Goal: Task Accomplishment & Management: Manage account settings

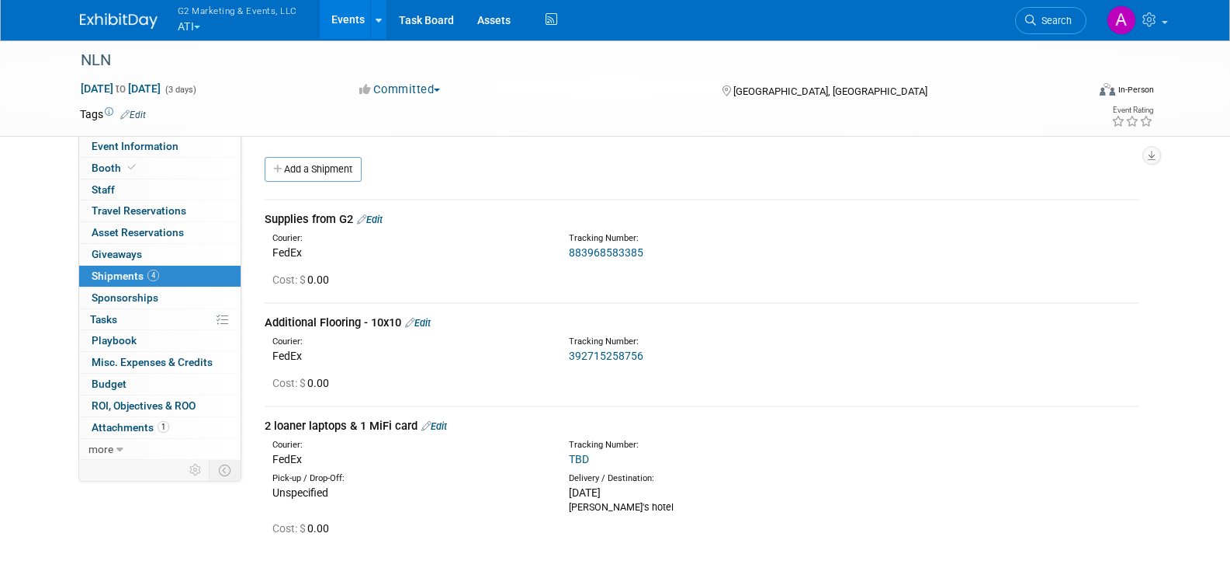
click at [143, 272] on span "Shipments 4" at bounding box center [126, 275] width 68 height 12
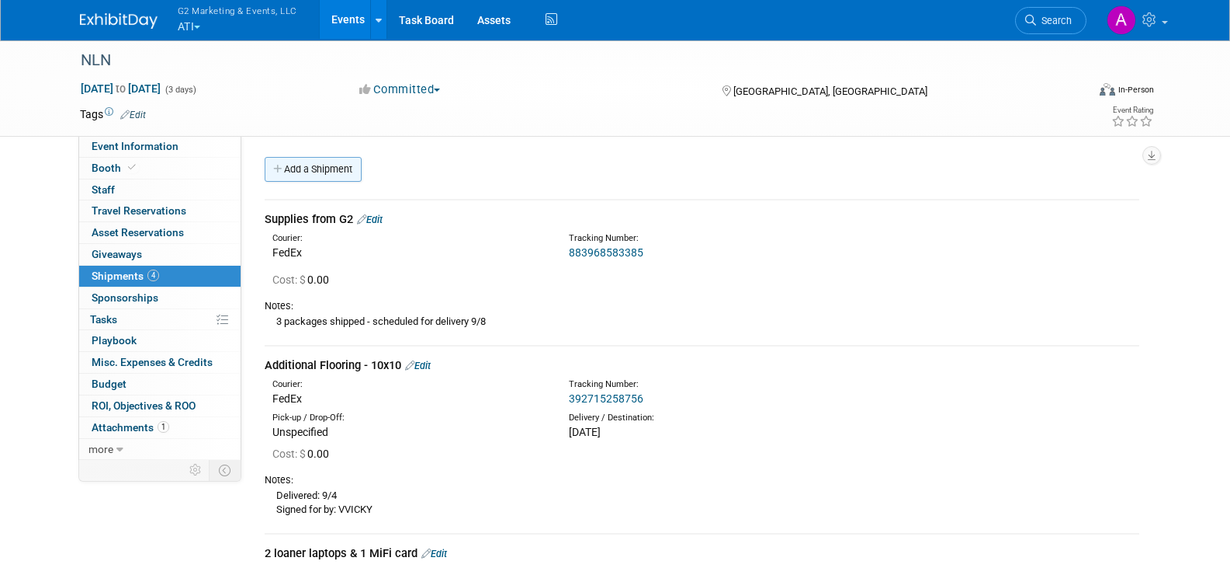
click at [318, 170] on link "Add a Shipment" at bounding box center [313, 169] width 97 height 25
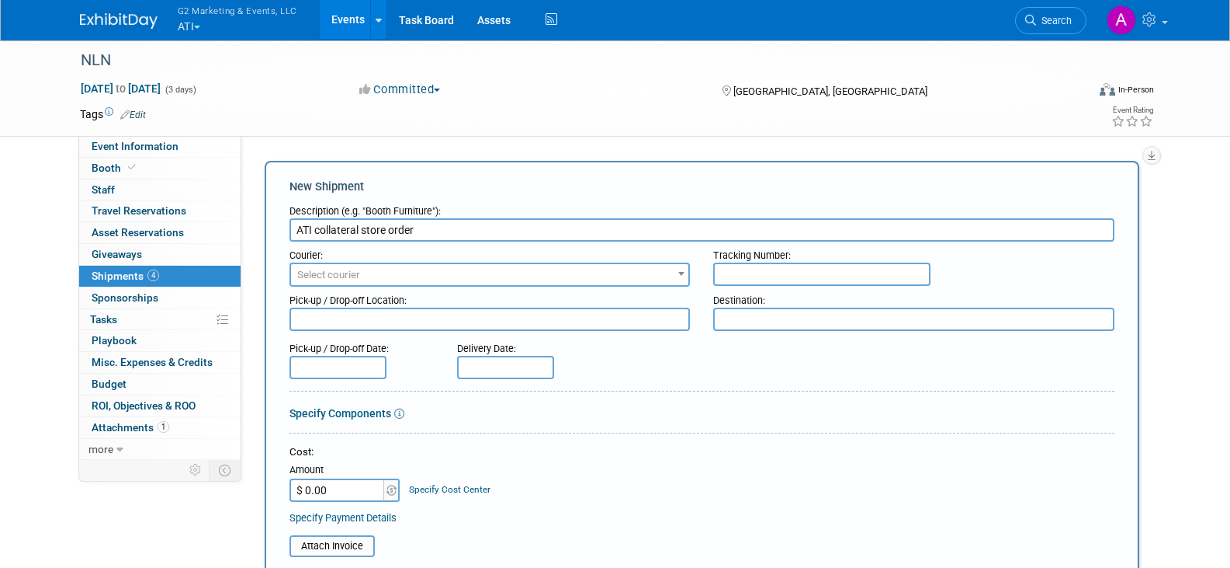
type input "ATI collateral store order"
click at [429, 276] on span "Select courier" at bounding box center [490, 275] width 398 height 22
drag, startPoint x: 824, startPoint y: 126, endPoint x: 822, endPoint y: 137, distance: 11.7
click at [632, 126] on div "Tags Edit Event Rating" at bounding box center [617, 117] width 1099 height 27
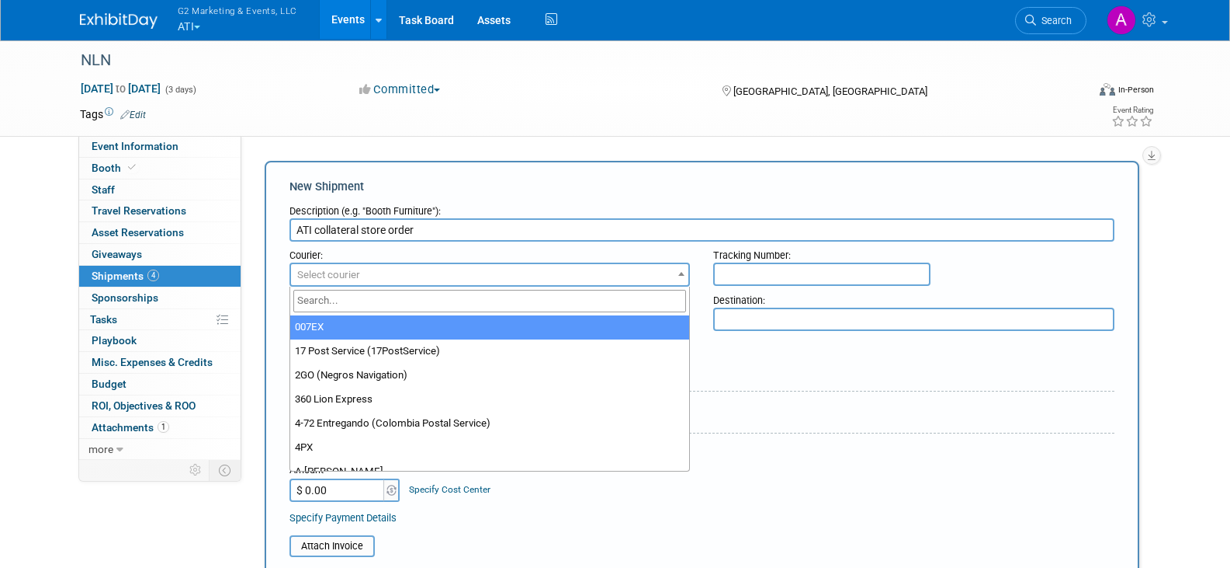
click at [536, 275] on span "Select courier" at bounding box center [490, 275] width 398 height 22
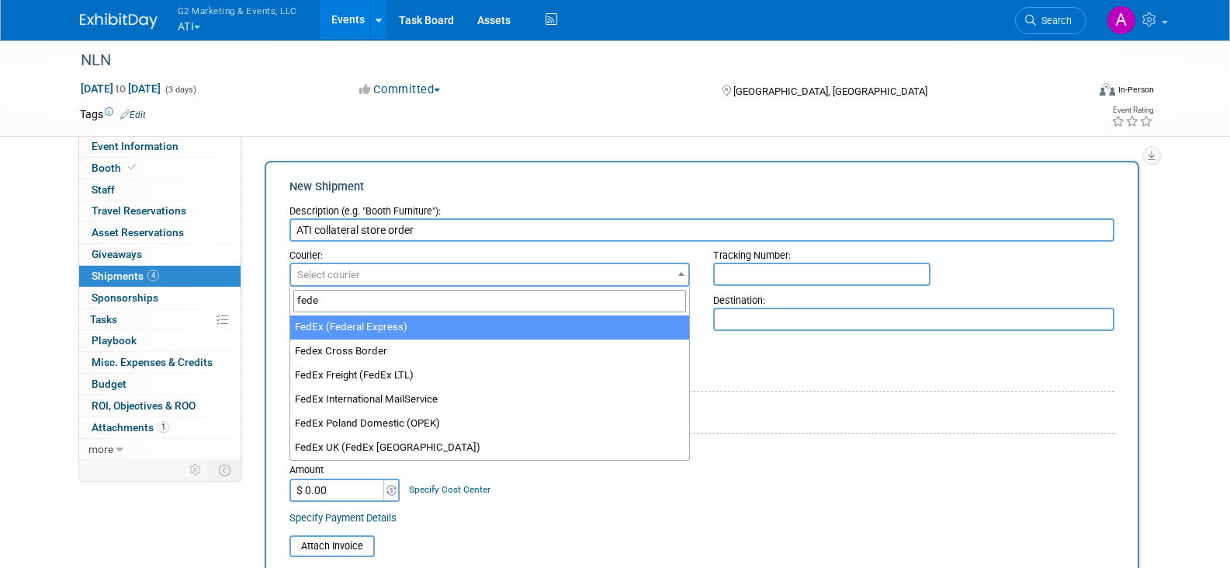
type input "fede"
select select "206"
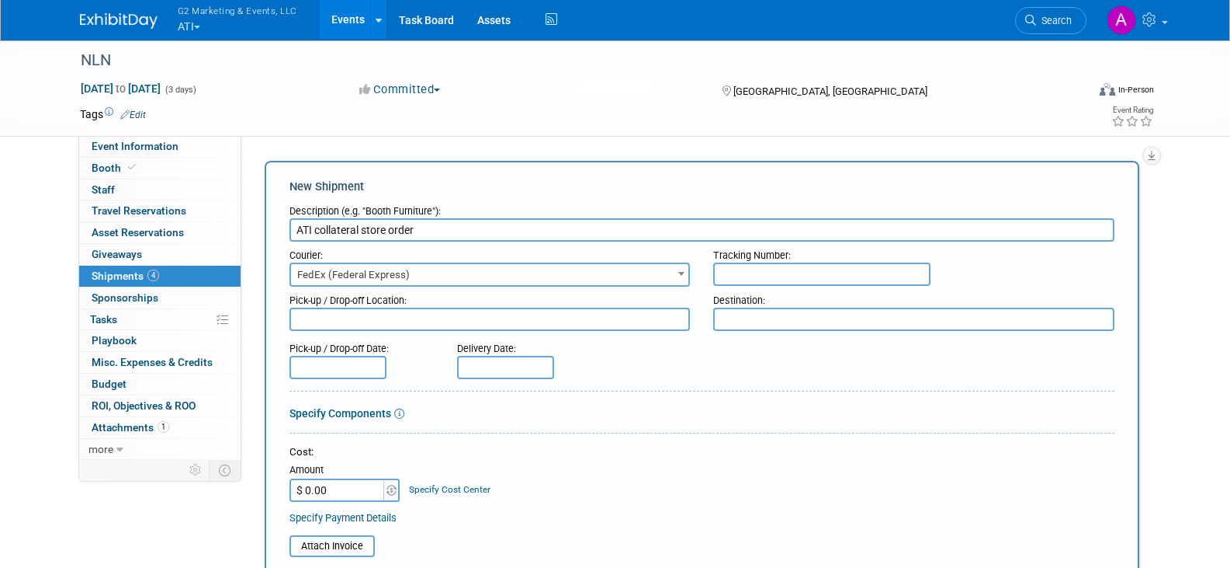
click at [632, 322] on textarea at bounding box center [913, 318] width 401 height 23
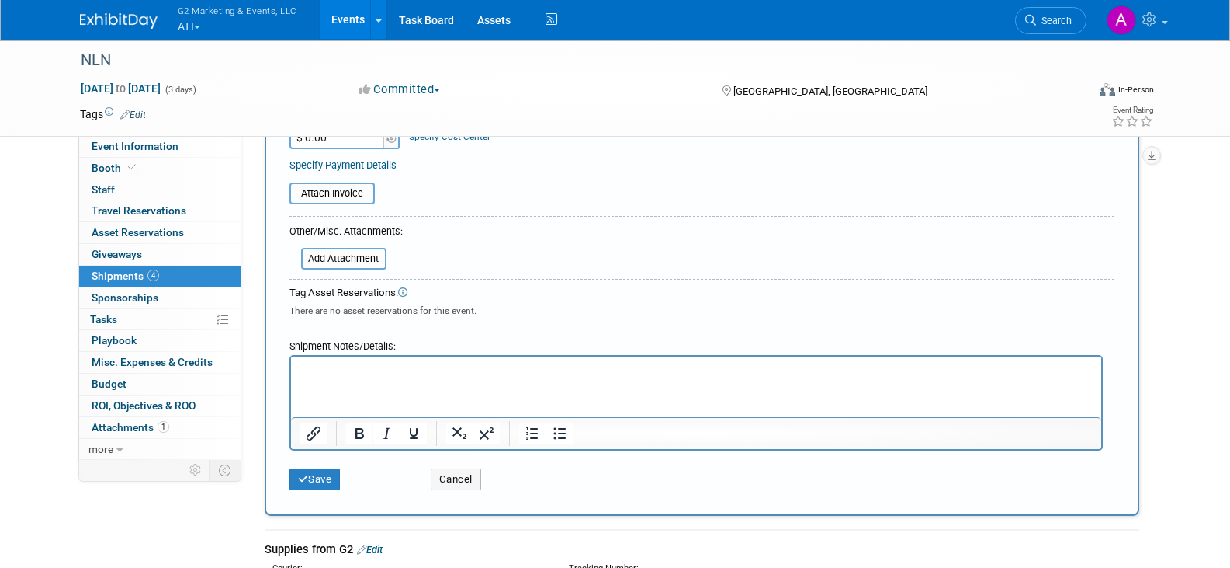
scroll to position [388, 0]
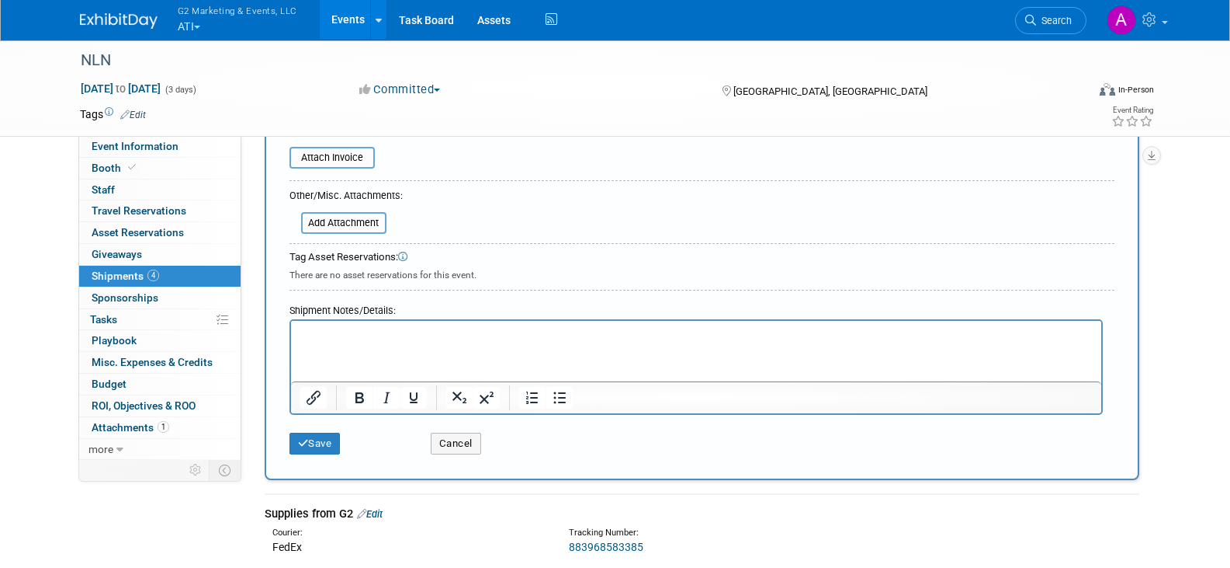
click at [329, 341] on p "Rich Text Area. Press ALT-0 for help." at bounding box center [696, 335] width 793 height 16
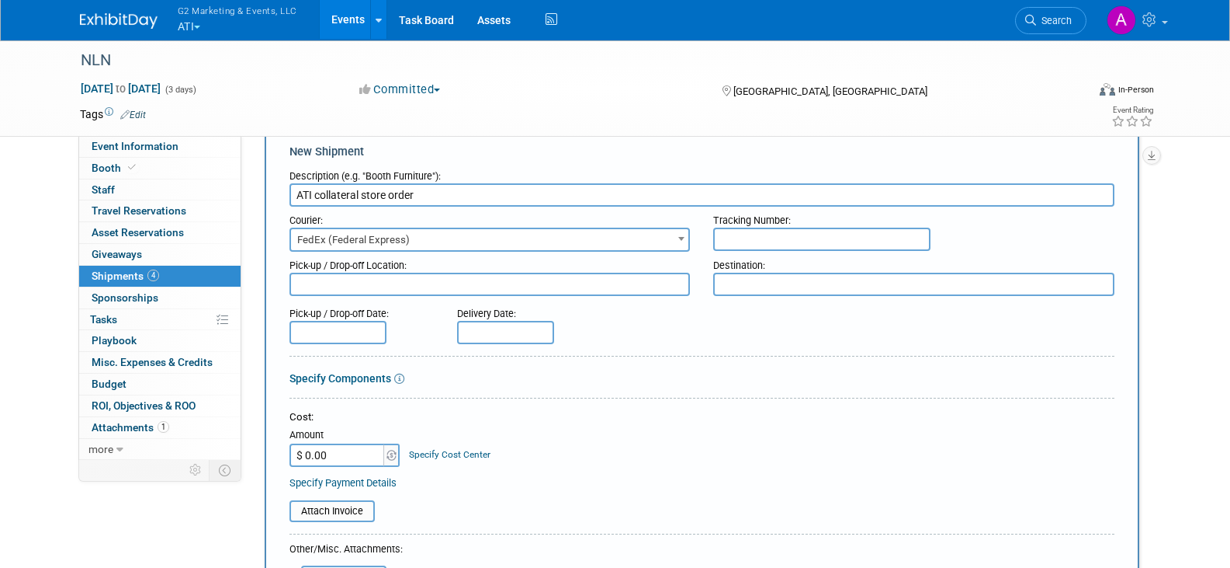
scroll to position [0, 0]
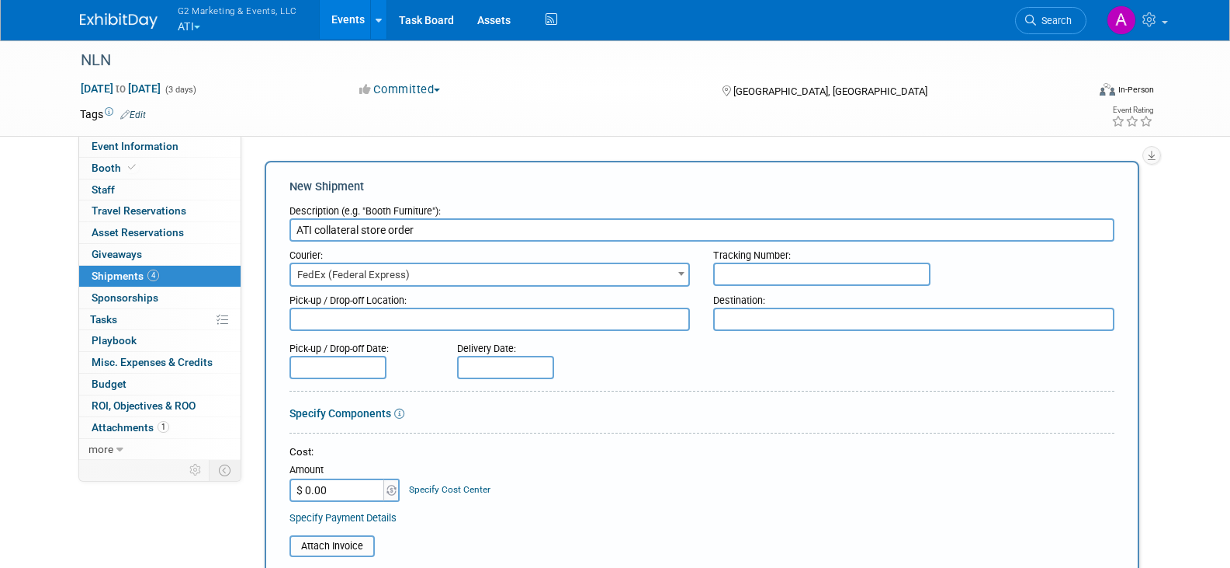
click at [632, 314] on textarea at bounding box center [913, 318] width 401 height 23
type textarea "Advance Warehouse"
click at [632, 272] on input "text" at bounding box center [821, 273] width 217 height 23
paste input "392756046790"
type input "392756046790"
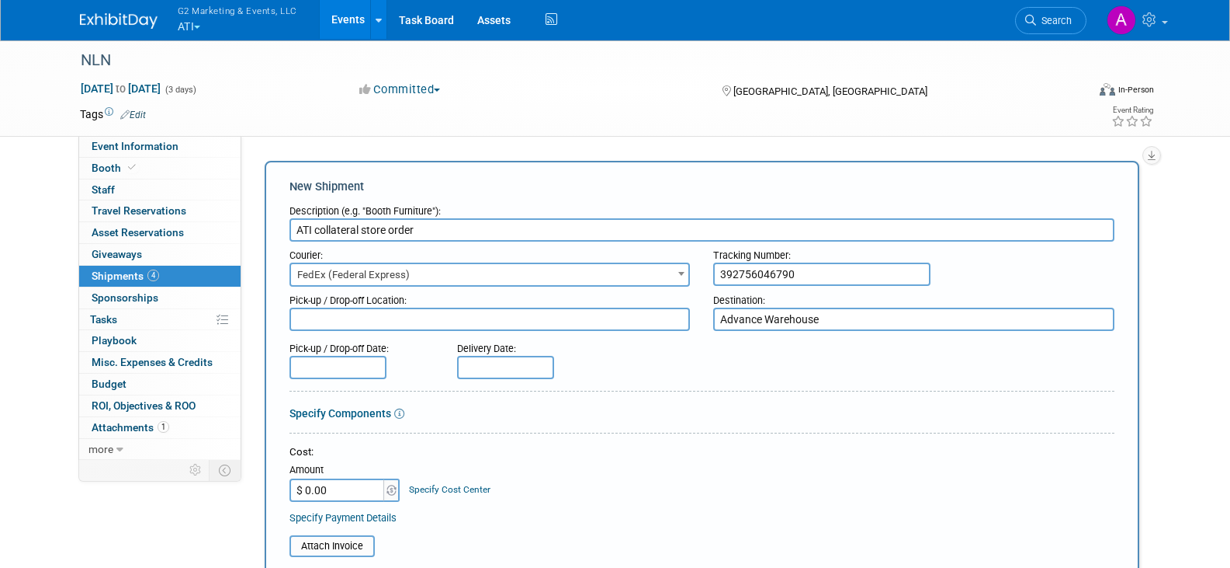
click at [506, 366] on input "text" at bounding box center [505, 367] width 97 height 23
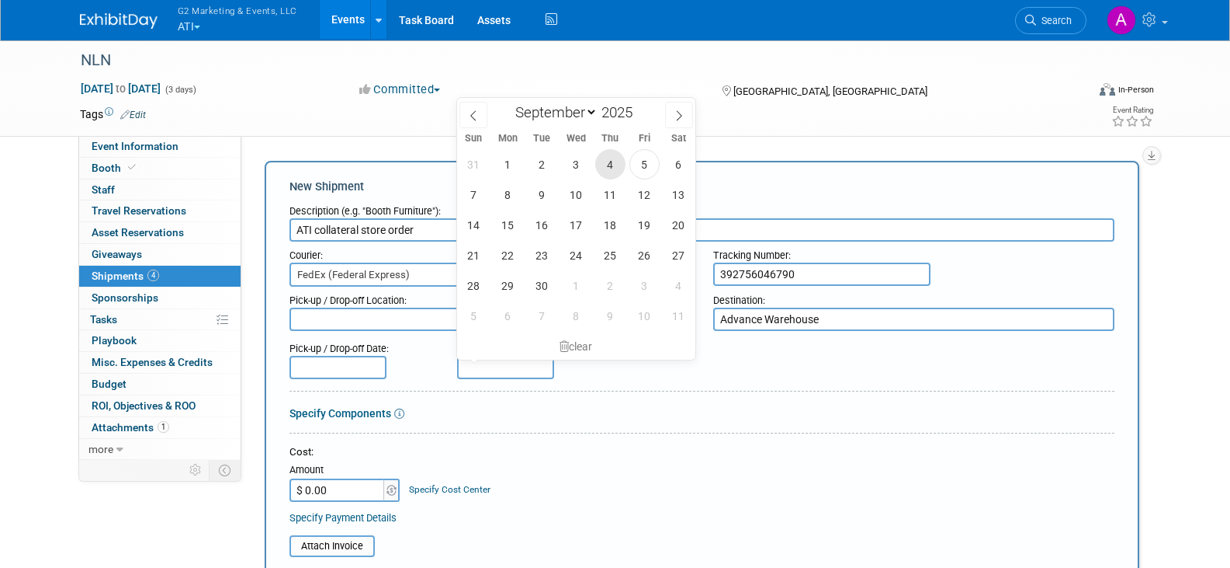
click at [611, 164] on span "4" at bounding box center [610, 164] width 30 height 30
type input "[DATE]"
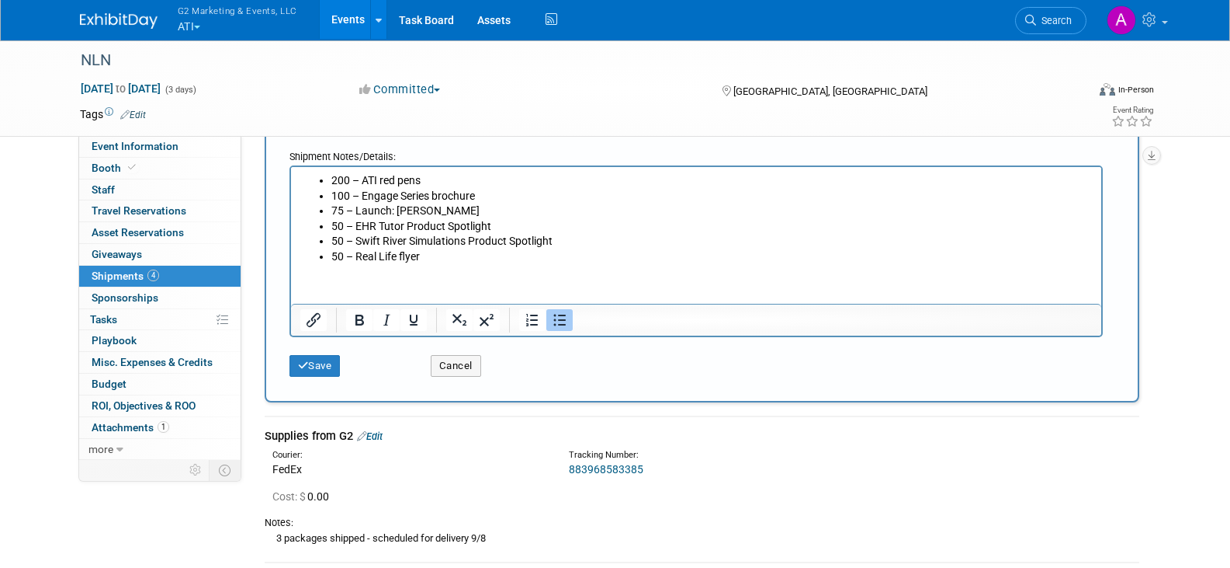
scroll to position [543, 0]
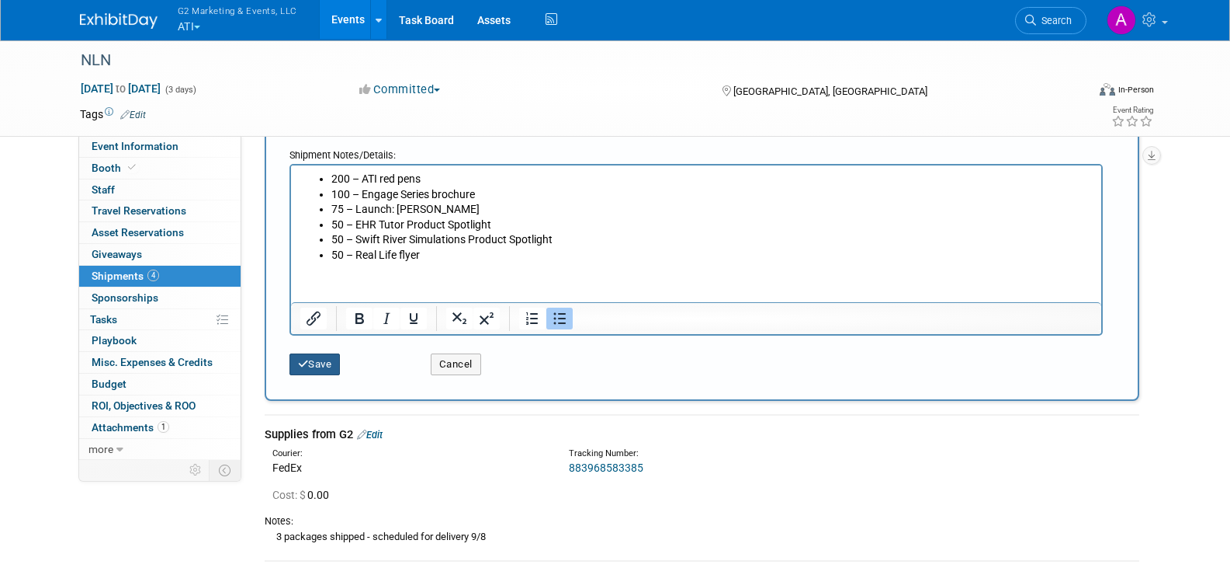
click at [325, 366] on button "Save" at bounding box center [315, 364] width 51 height 22
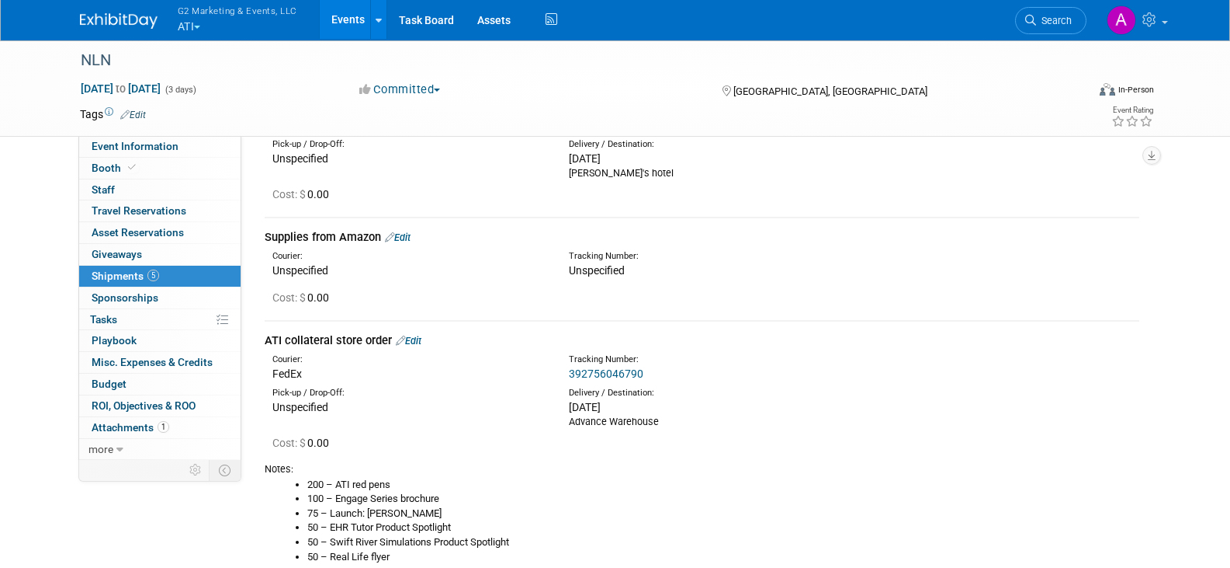
scroll to position [539, 0]
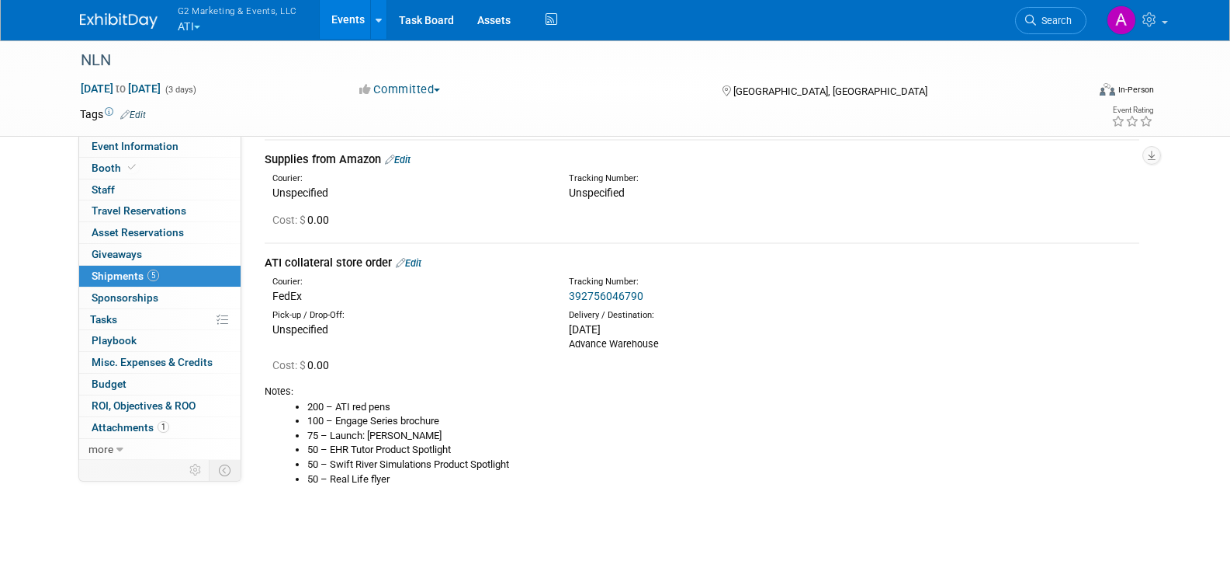
click at [426, 259] on div "ATI collateral store order Edit" at bounding box center [702, 263] width 875 height 16
click at [418, 264] on link "Edit" at bounding box center [409, 263] width 26 height 12
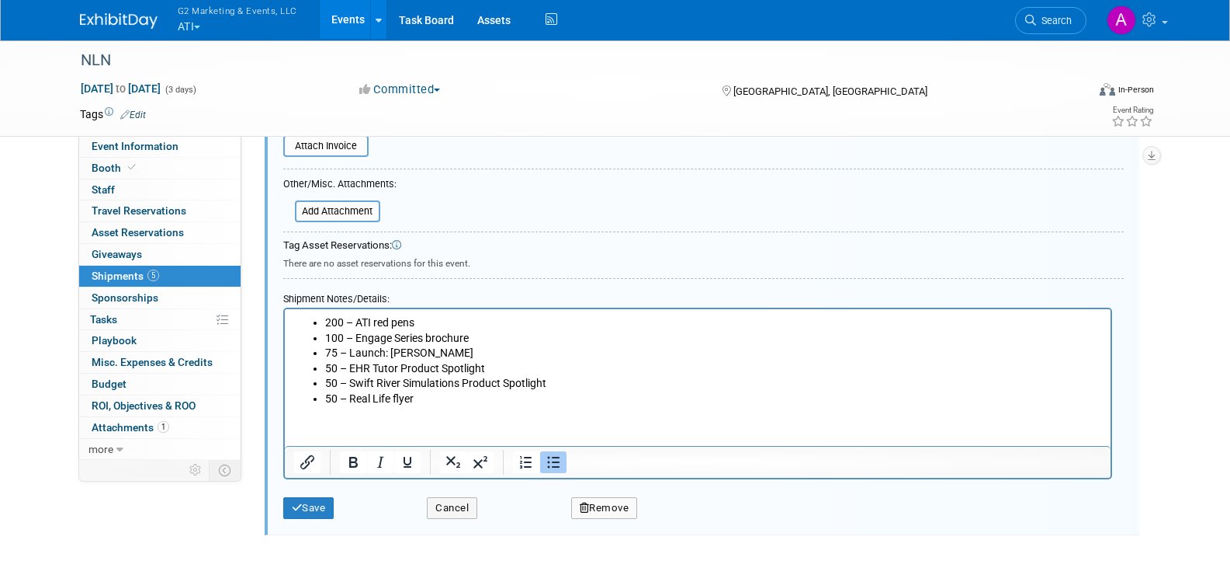
scroll to position [994, 0]
click at [429, 397] on li "50 – Real Life flyer" at bounding box center [713, 398] width 777 height 16
click at [408, 397] on li "50 – Real Life flyer" at bounding box center [713, 398] width 777 height 16
click at [406, 391] on li "50 – Real Life flyer" at bounding box center [713, 398] width 777 height 16
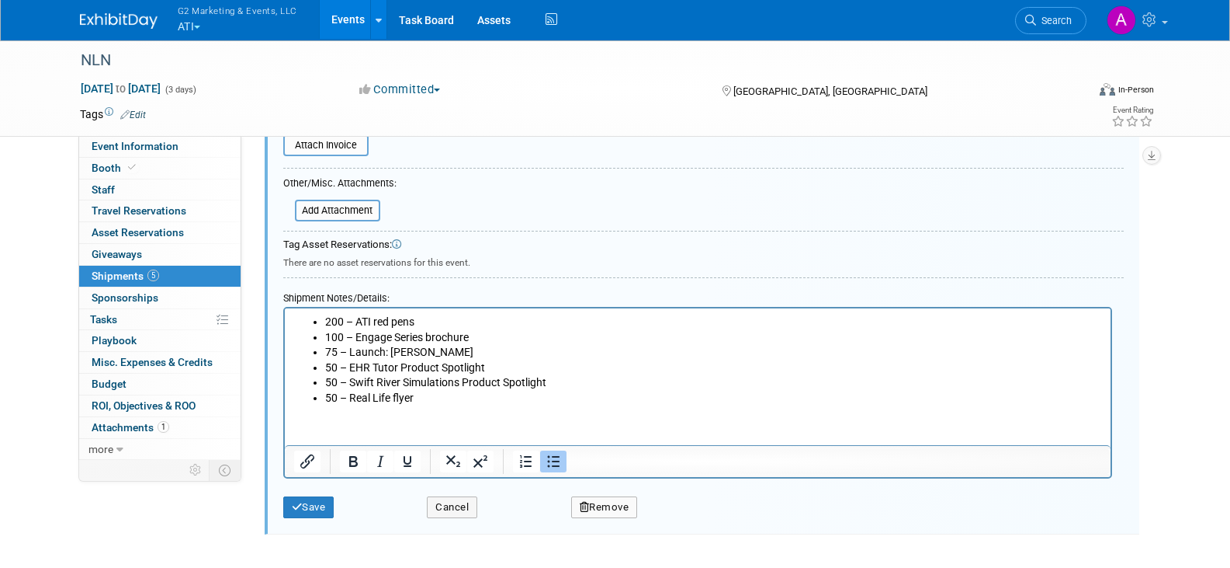
click at [406, 391] on li "50 – Real Life flyer" at bounding box center [713, 398] width 777 height 16
click at [393, 337] on li "100 – Engage Series brochure" at bounding box center [713, 338] width 777 height 16
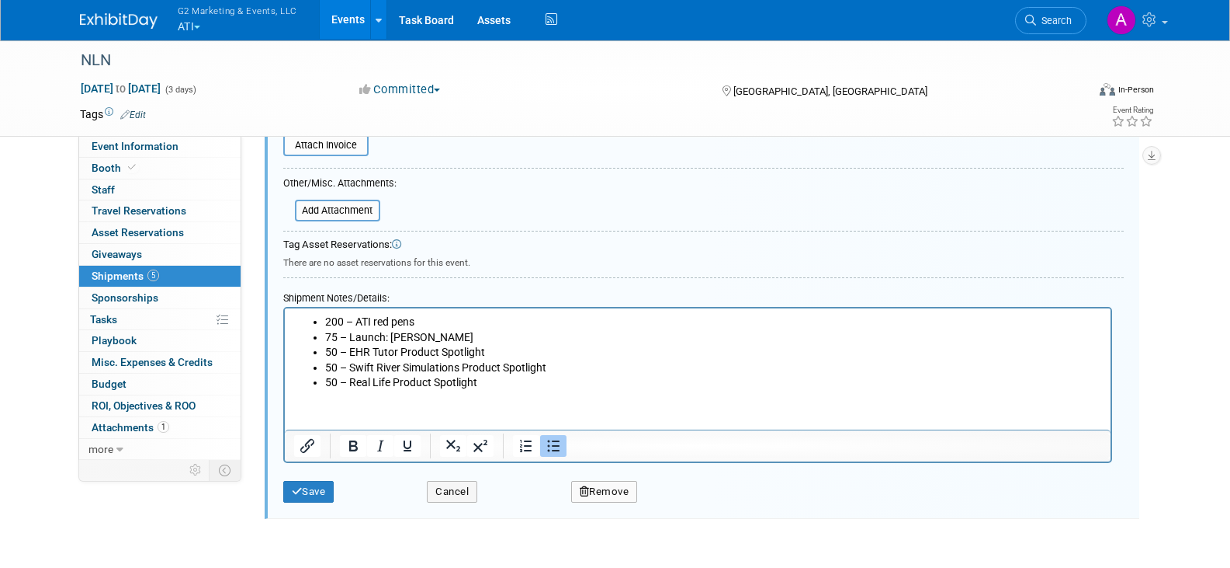
drag, startPoint x: 537, startPoint y: 374, endPoint x: 532, endPoint y: 380, distance: 8.3
click at [537, 374] on li "50 – Swift River Simulations Product Spotlight" at bounding box center [713, 368] width 777 height 16
click at [524, 386] on li "50 – Real Life Product Spotlight" at bounding box center [713, 383] width 777 height 16
click at [311, 397] on button "Save" at bounding box center [308, 492] width 51 height 22
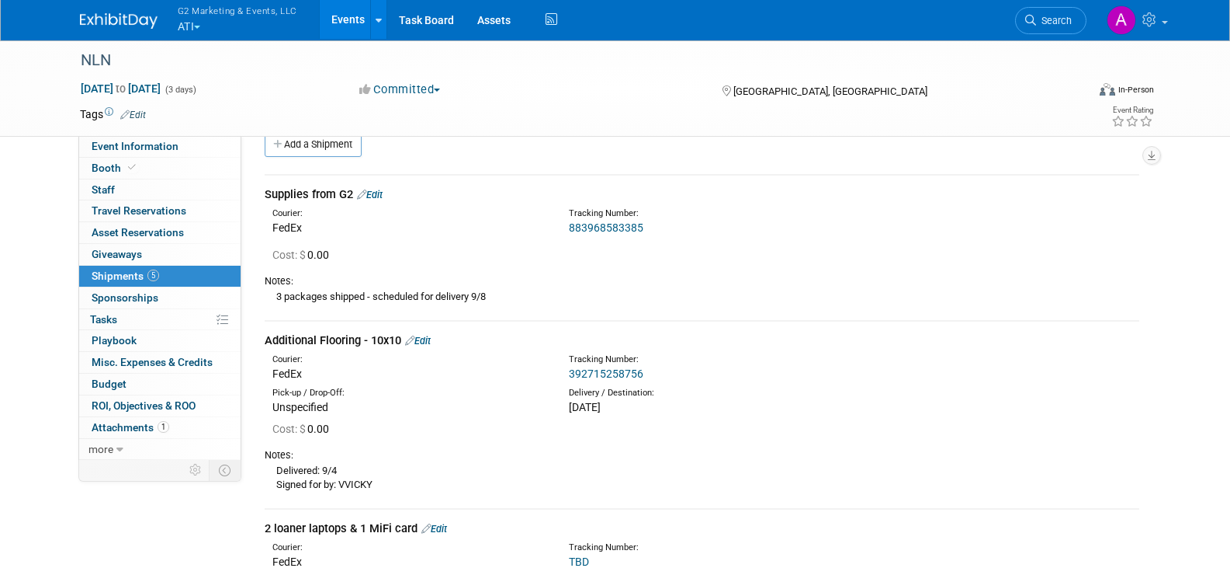
scroll to position [0, 0]
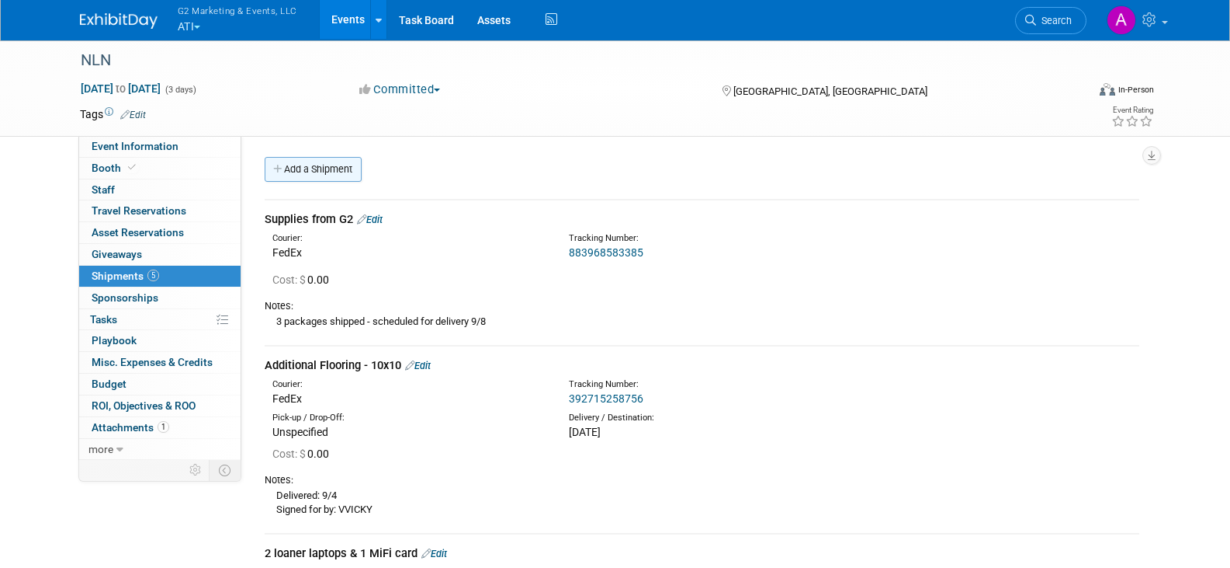
click at [322, 168] on link "Add a Shipment" at bounding box center [313, 169] width 97 height 25
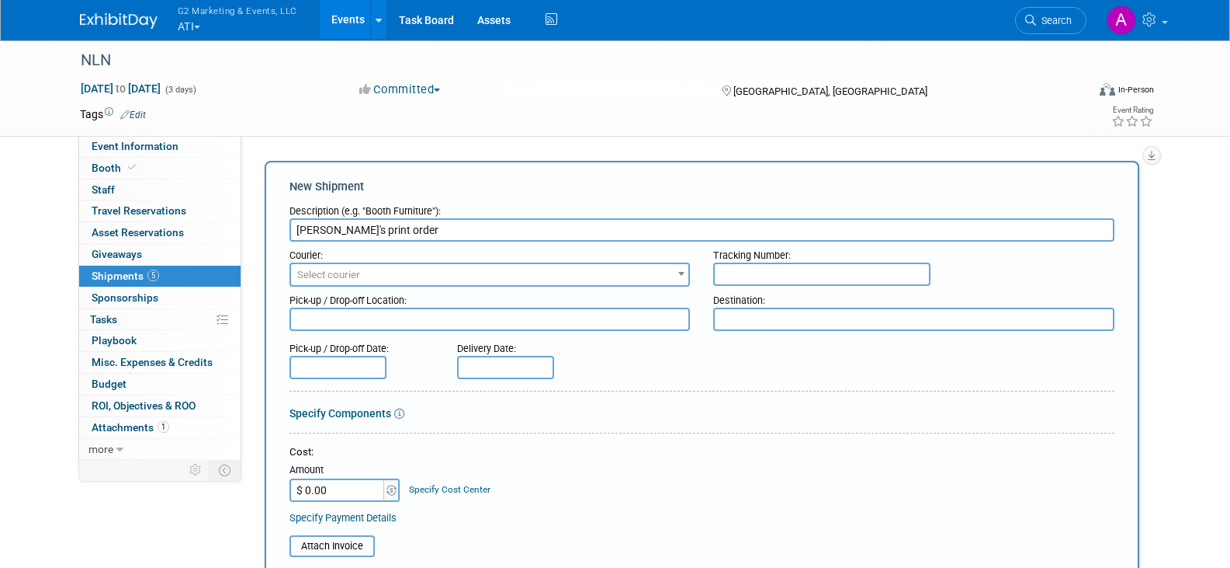
type input "[PERSON_NAME]'s print order"
click at [384, 283] on span "Select courier" at bounding box center [490, 275] width 398 height 22
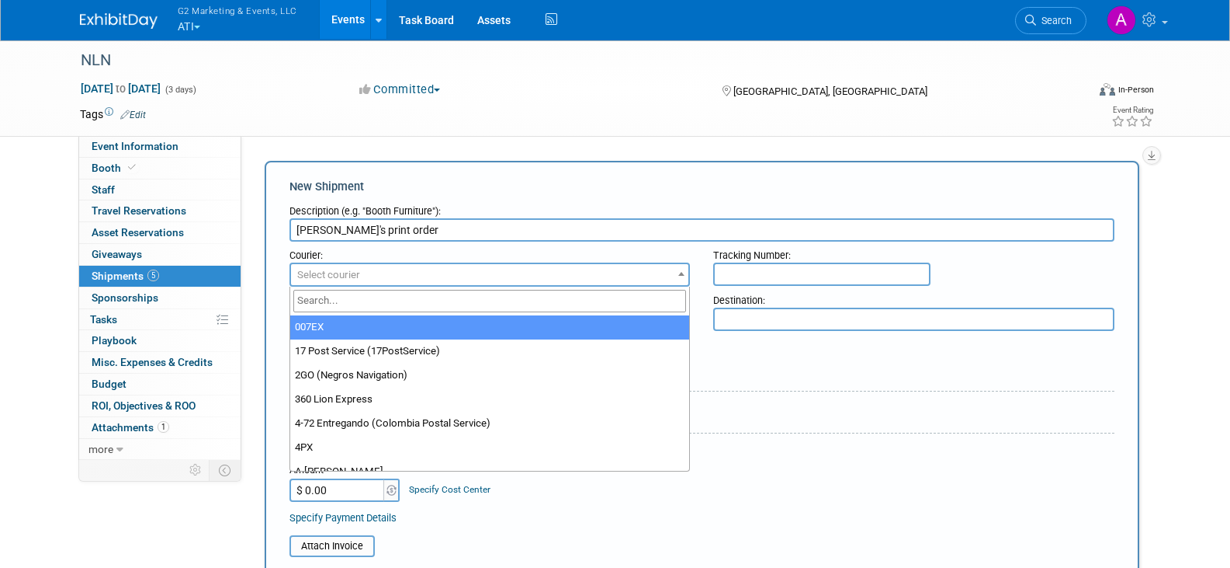
click at [381, 277] on span "Select courier" at bounding box center [490, 275] width 398 height 22
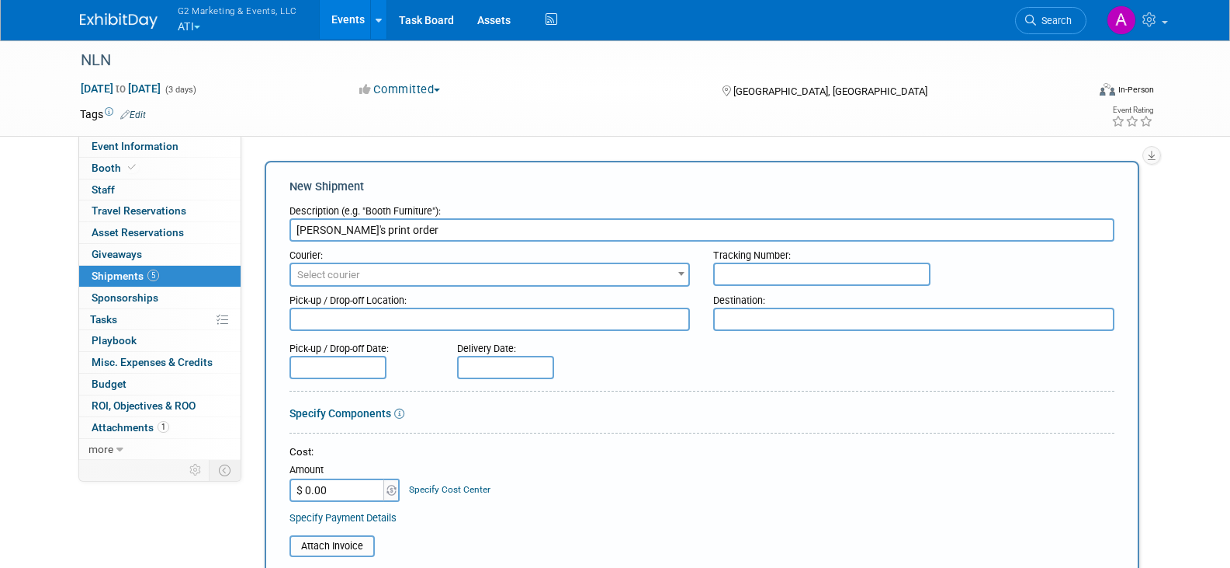
click at [632, 271] on input "text" at bounding box center [821, 273] width 217 height 23
type input "TBD"
click at [632, 323] on textarea at bounding box center [913, 318] width 401 height 23
type textarea "[PERSON_NAME]'s hotel"
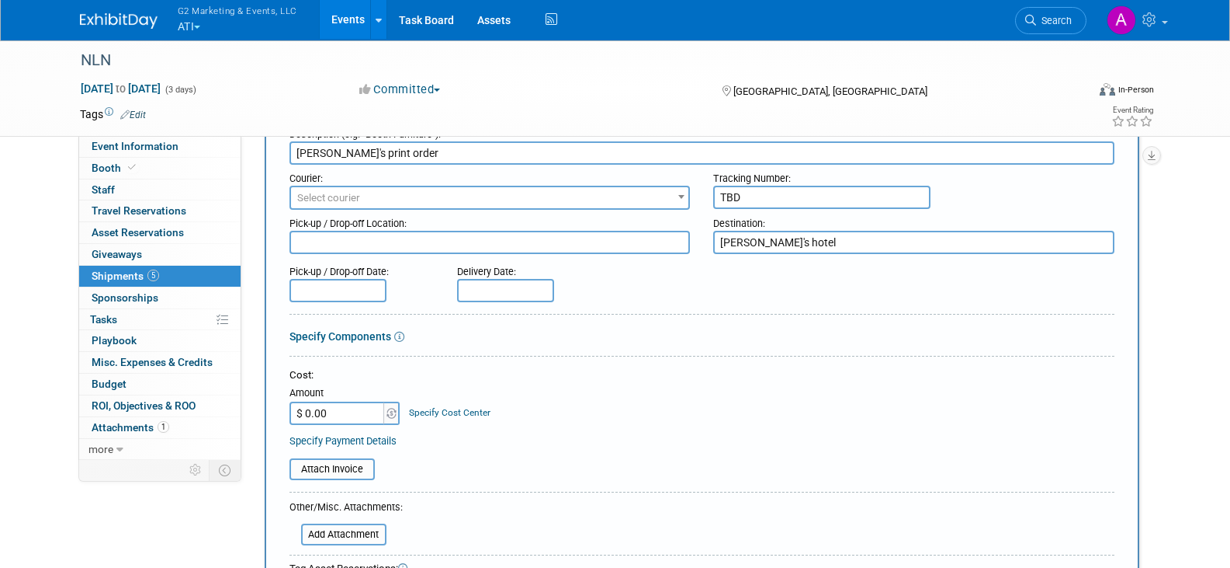
scroll to position [311, 0]
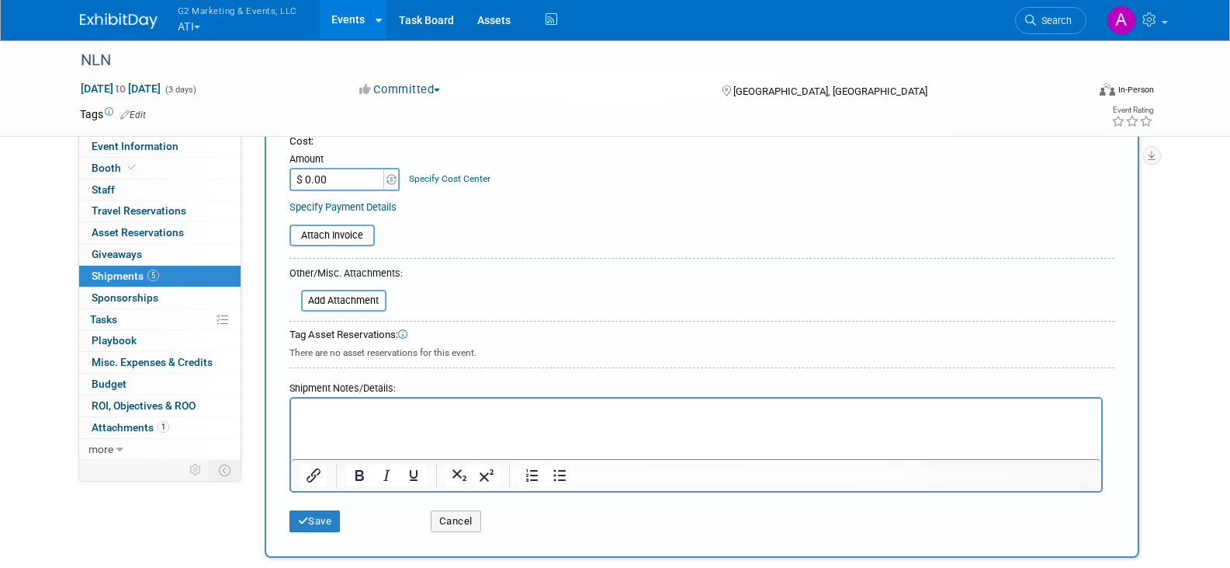
click at [377, 397] on p "Rich Text Area. Press ALT-0 for help." at bounding box center [696, 412] width 793 height 16
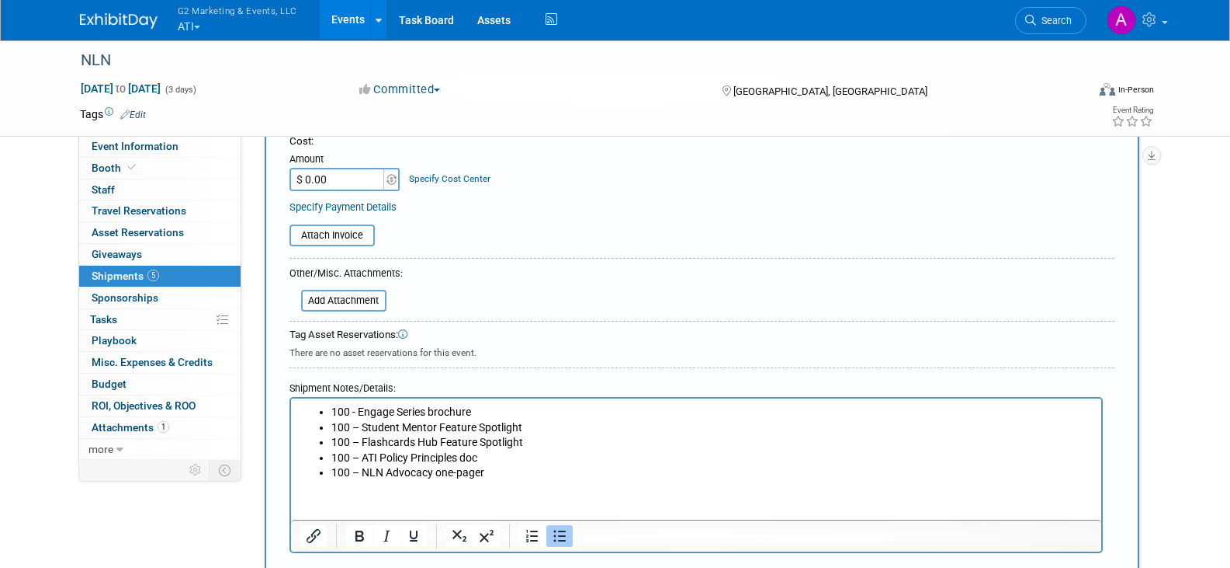
click at [435, 397] on li "100 - Engage Series brochure" at bounding box center [712, 412] width 762 height 16
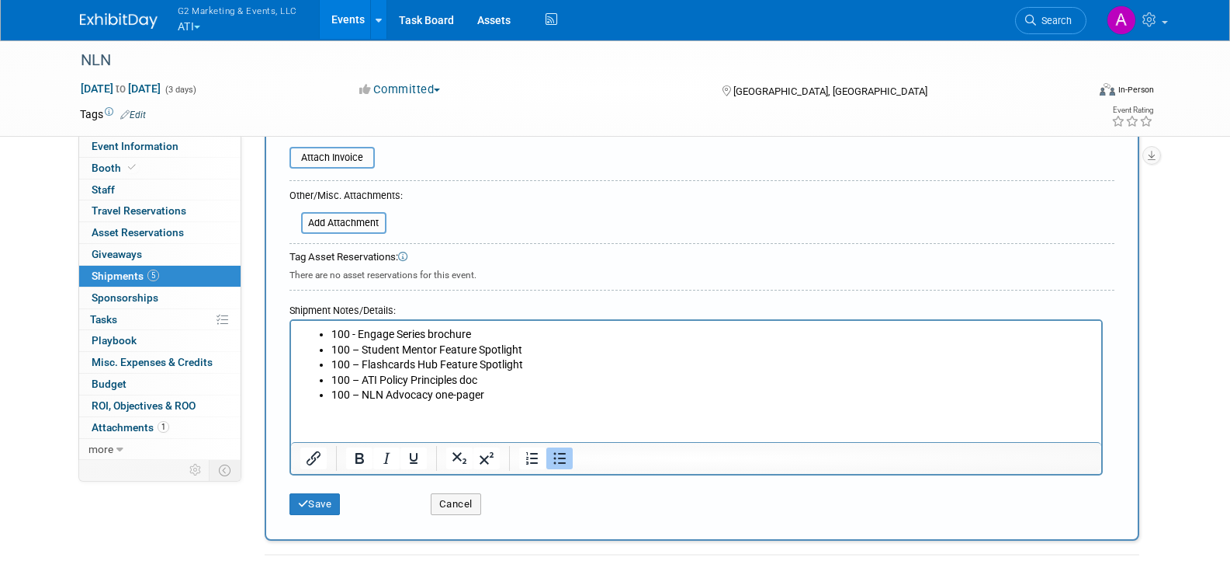
click at [507, 393] on li "100 – NLN Advocacy one-pager" at bounding box center [712, 395] width 762 height 16
click at [326, 397] on button "Save" at bounding box center [315, 504] width 51 height 22
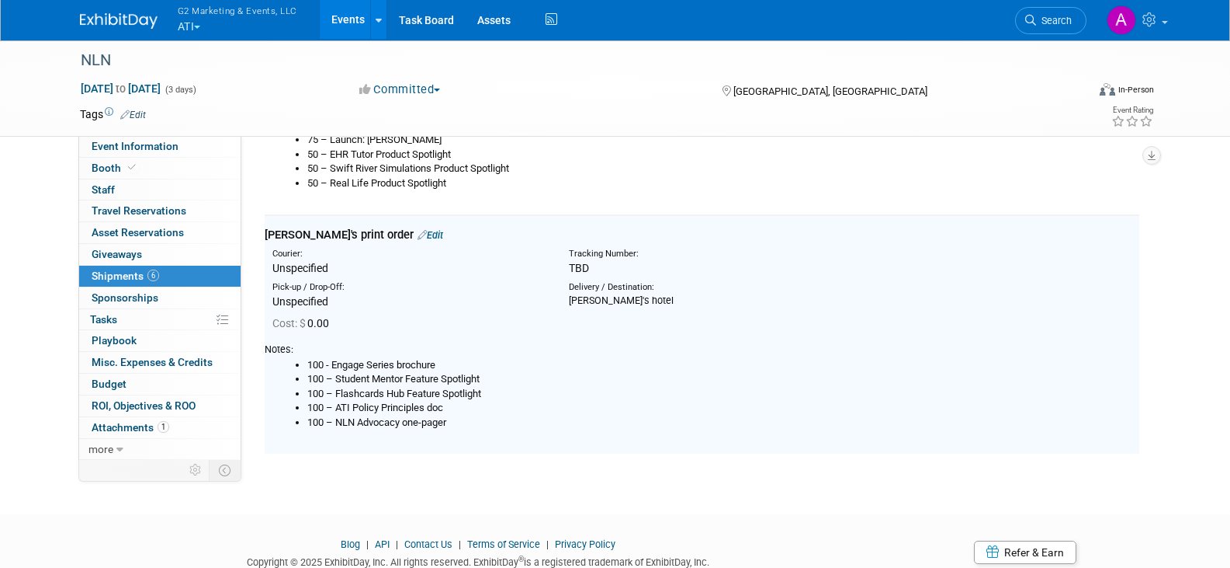
scroll to position [792, 0]
